Goal: Find specific page/section: Find specific page/section

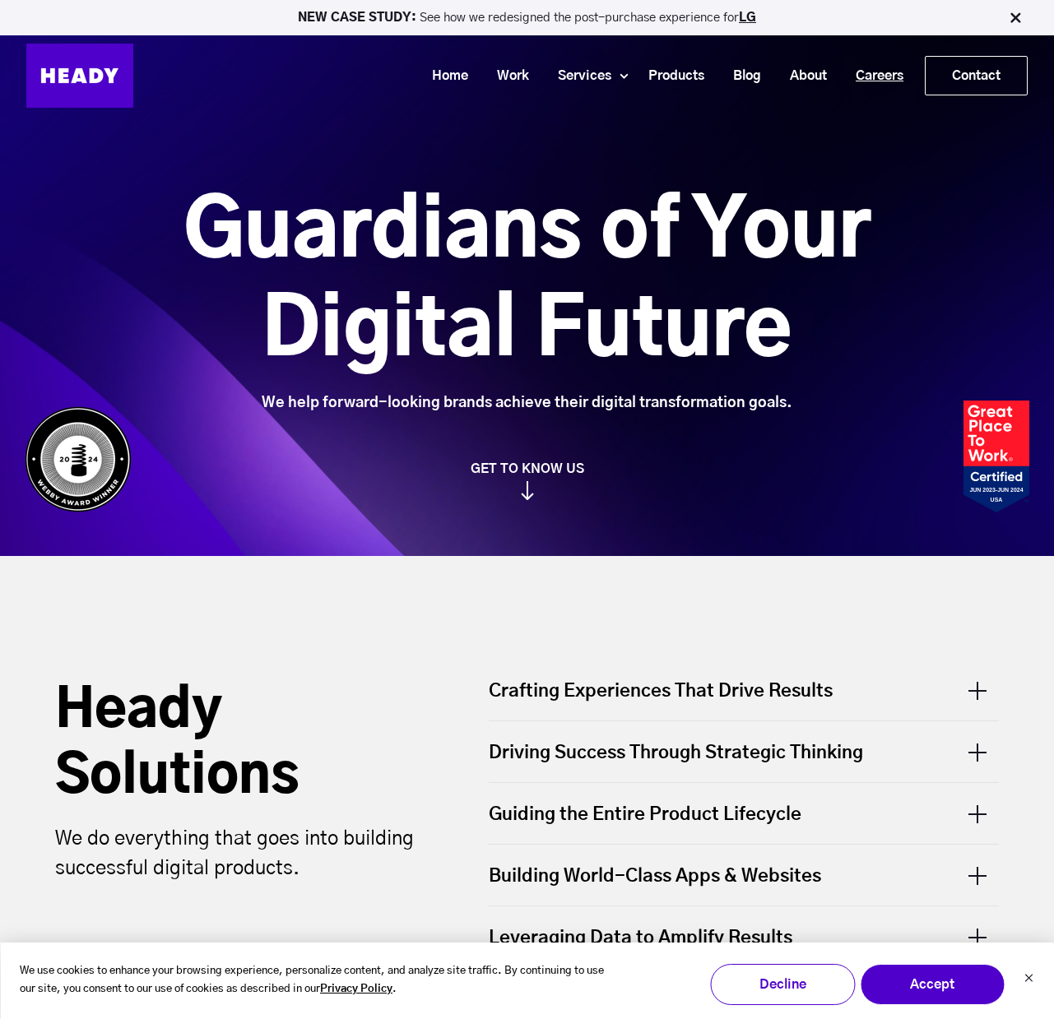
click at [878, 78] on link "Careers" at bounding box center [873, 76] width 77 height 30
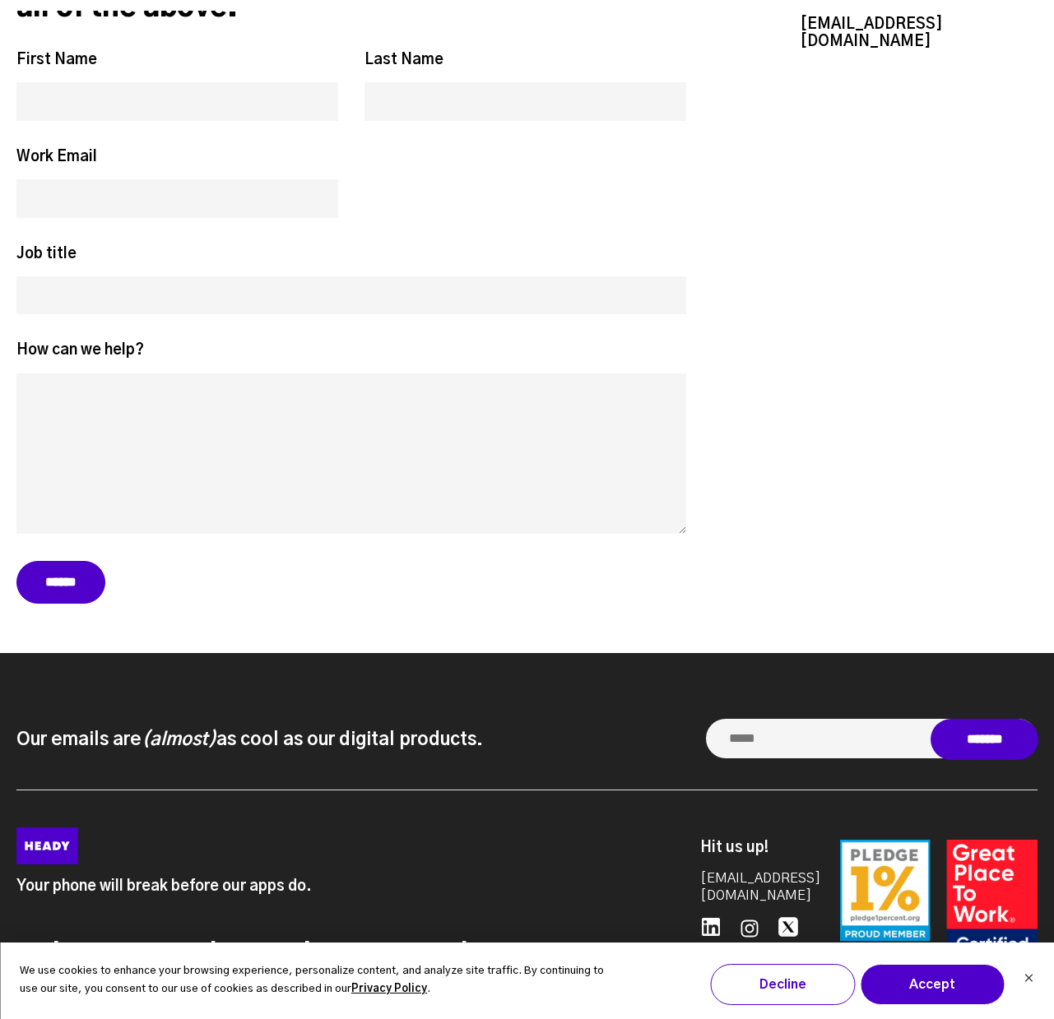
scroll to position [7695, 0]
